Goal: Communication & Community: Answer question/provide support

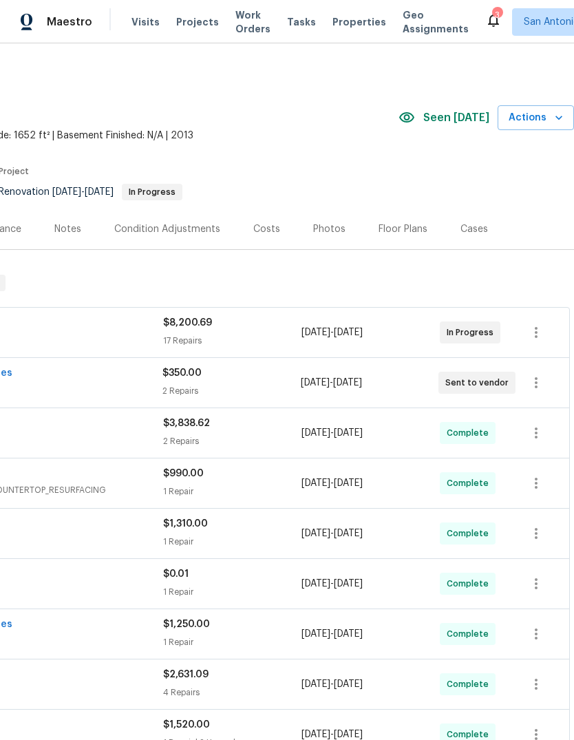
scroll to position [0, 206]
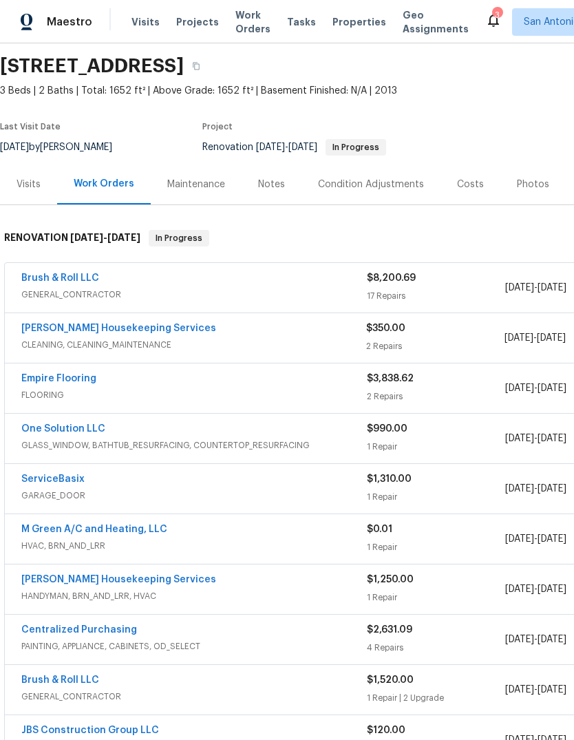
scroll to position [45, 0]
click at [65, 328] on link "[PERSON_NAME] Housekeeping Services" at bounding box center [118, 328] width 195 height 10
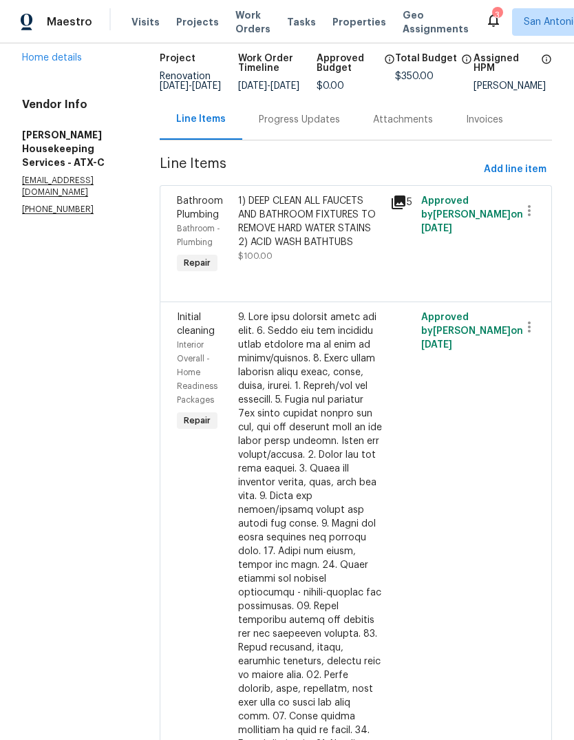
scroll to position [96, 0]
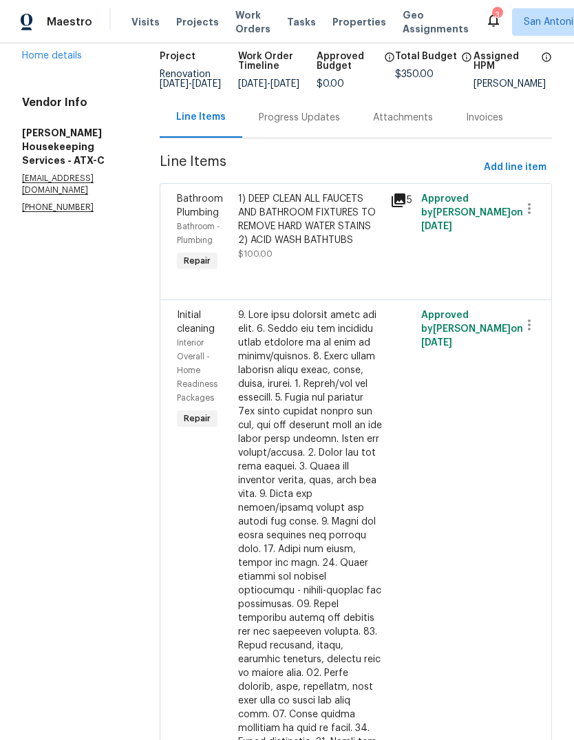
click at [332, 247] on div "1) DEEP CLEAN ALL FAUCETS AND BATHROOM FIXTURES TO REMOVE HARD WATER STAINS 2) …" at bounding box center [310, 219] width 145 height 55
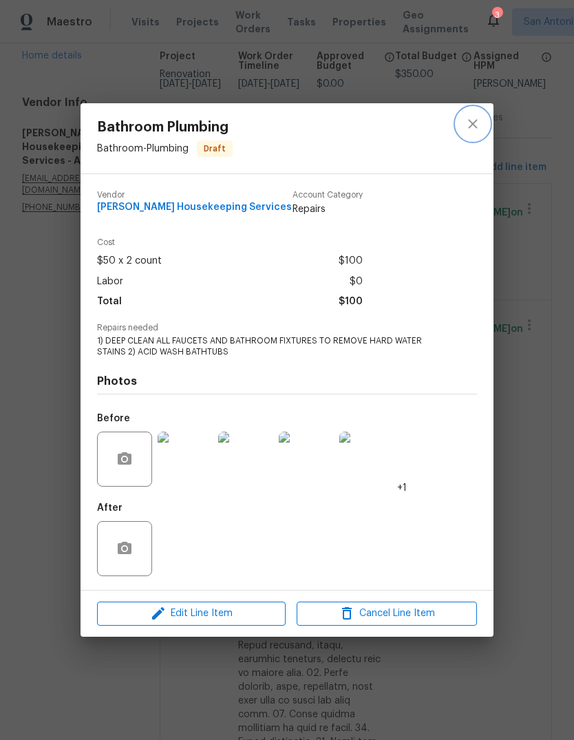
click at [473, 124] on icon "close" at bounding box center [472, 124] width 17 height 17
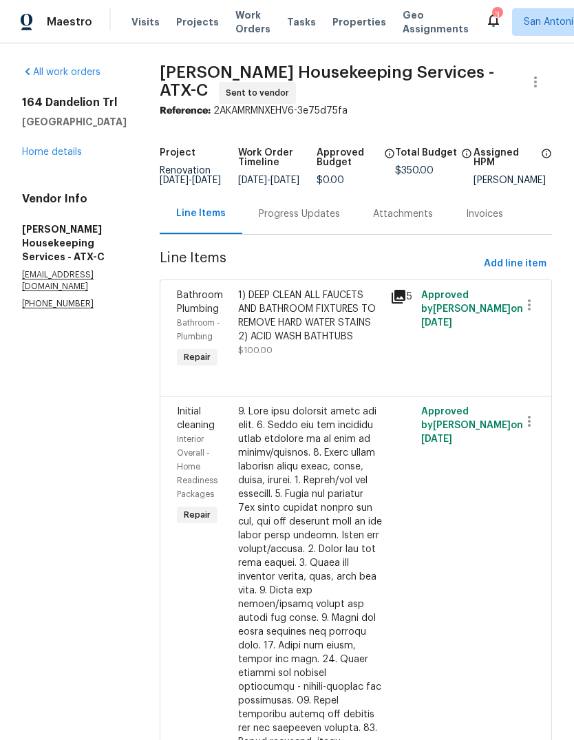
scroll to position [0, 0]
click at [538, 85] on icon "button" at bounding box center [535, 82] width 17 height 17
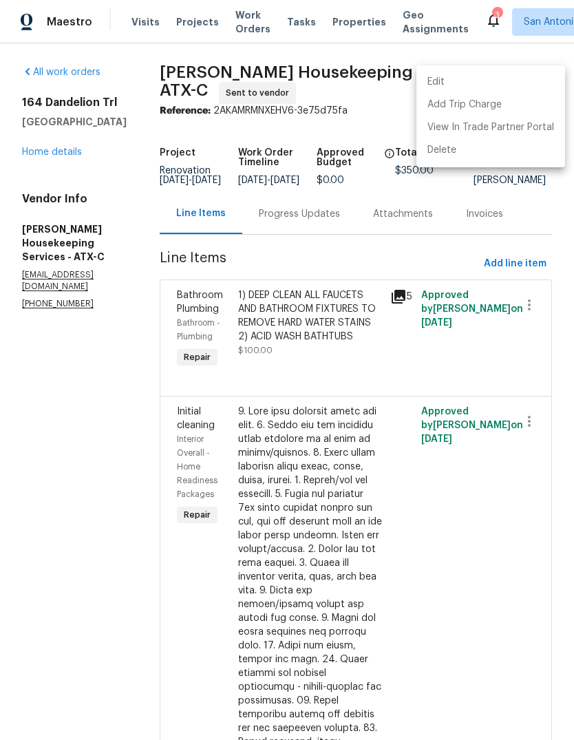
click at [148, 206] on div at bounding box center [287, 370] width 574 height 740
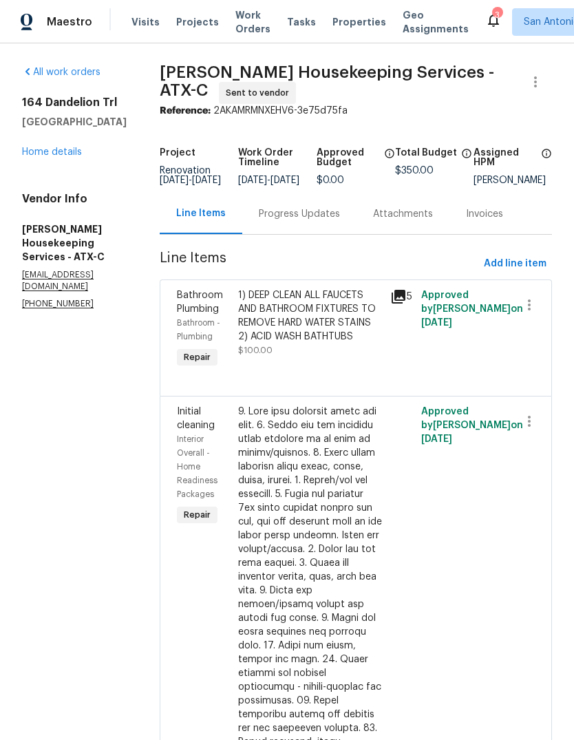
click at [311, 221] on div "Progress Updates" at bounding box center [299, 214] width 81 height 14
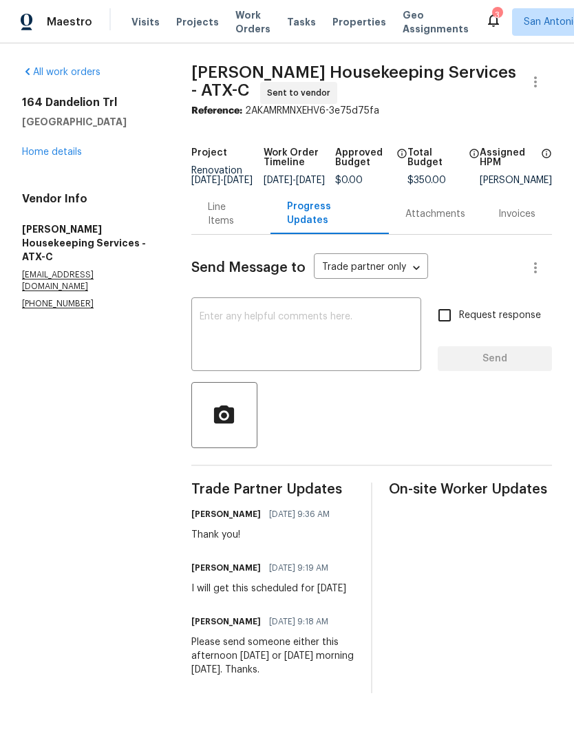
click at [273, 318] on div "x ​" at bounding box center [306, 336] width 230 height 70
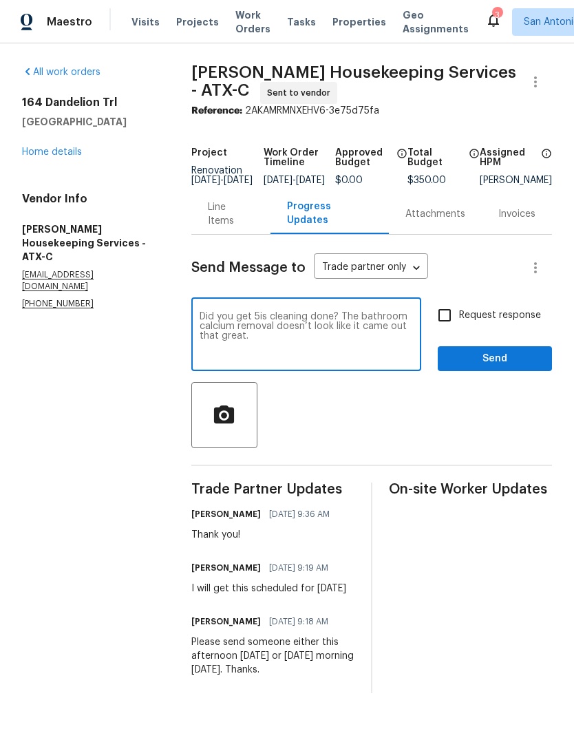
type textarea "Did you get 5is cleaning done? The bathroom calcium removal doesn’t look like i…"
click at [498, 364] on span "Send" at bounding box center [495, 358] width 92 height 17
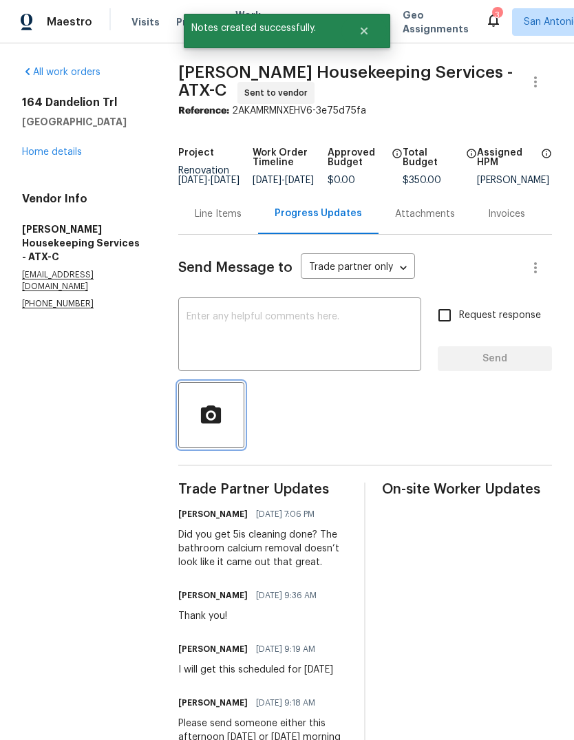
click at [221, 423] on icon "button" at bounding box center [211, 414] width 20 height 18
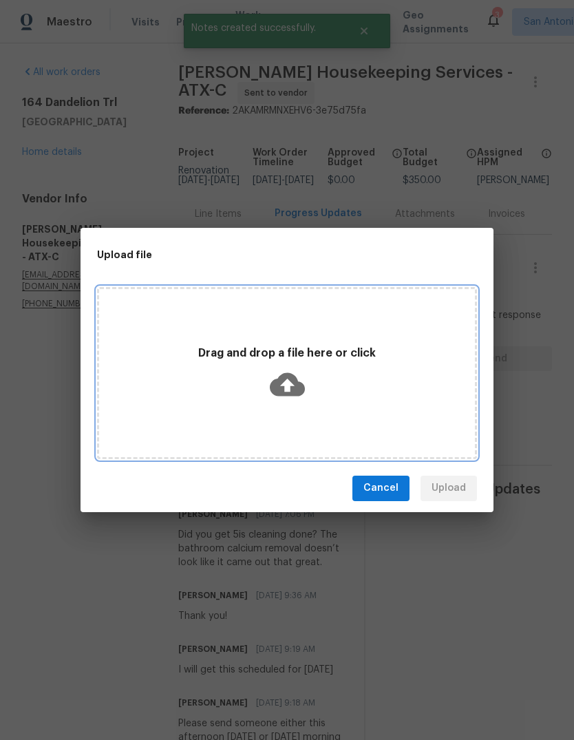
click at [295, 385] on icon at bounding box center [287, 383] width 35 height 23
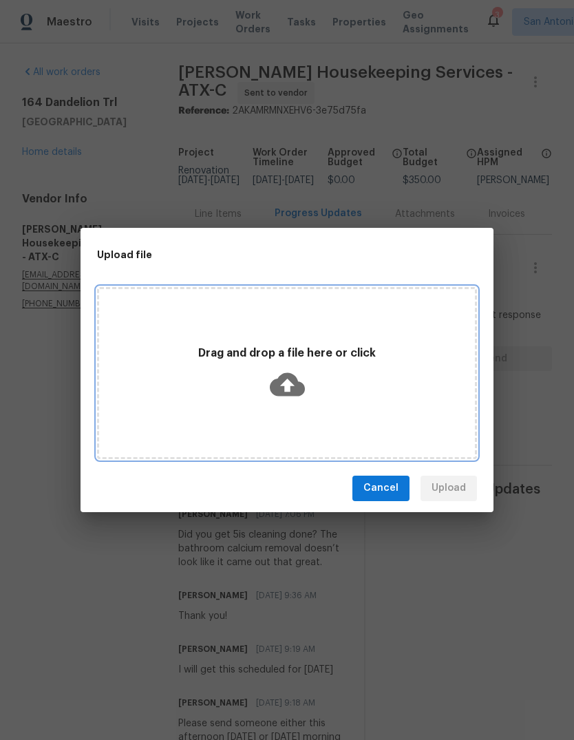
click at [297, 385] on icon at bounding box center [287, 383] width 35 height 23
click at [290, 387] on icon at bounding box center [287, 383] width 35 height 23
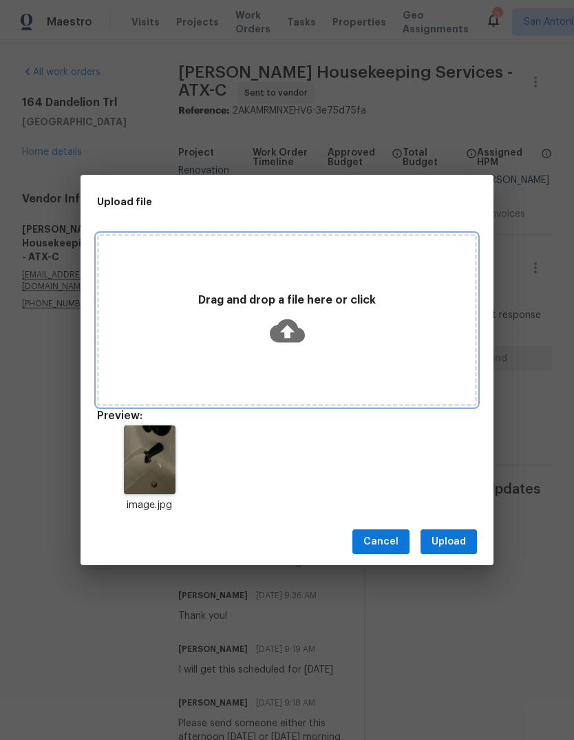
click at [290, 345] on icon at bounding box center [287, 330] width 35 height 35
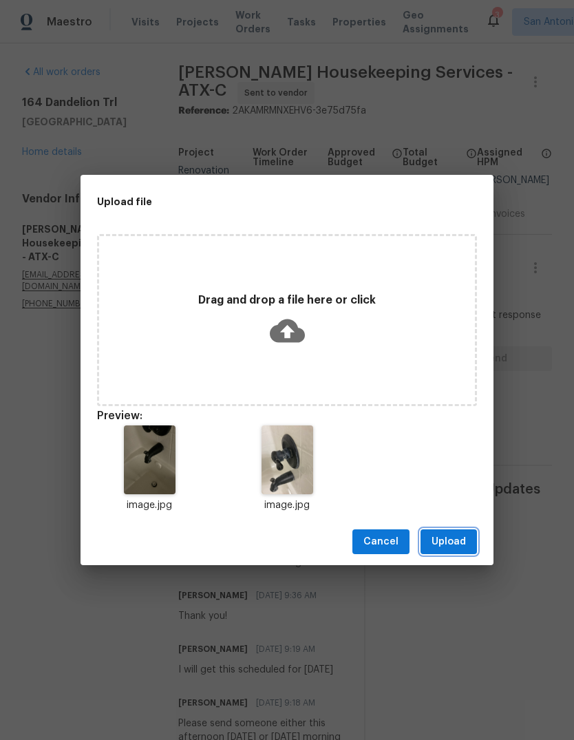
click at [456, 541] on span "Upload" at bounding box center [448, 541] width 34 height 17
